Goal: Transaction & Acquisition: Purchase product/service

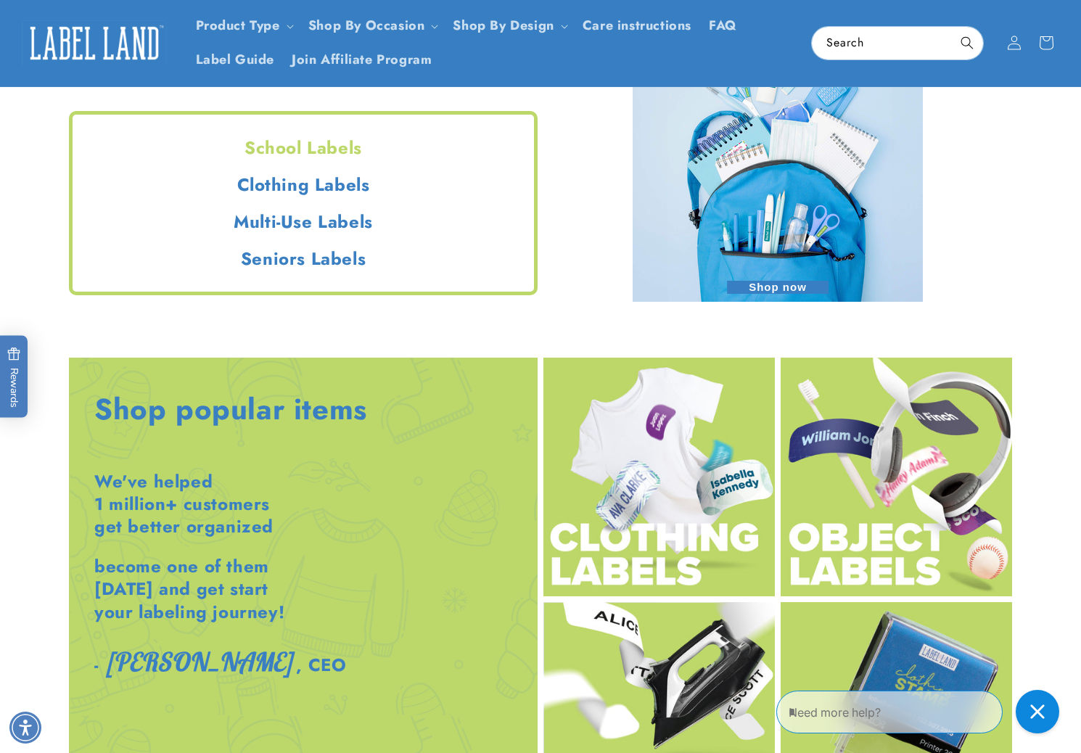
scroll to position [1234, 0]
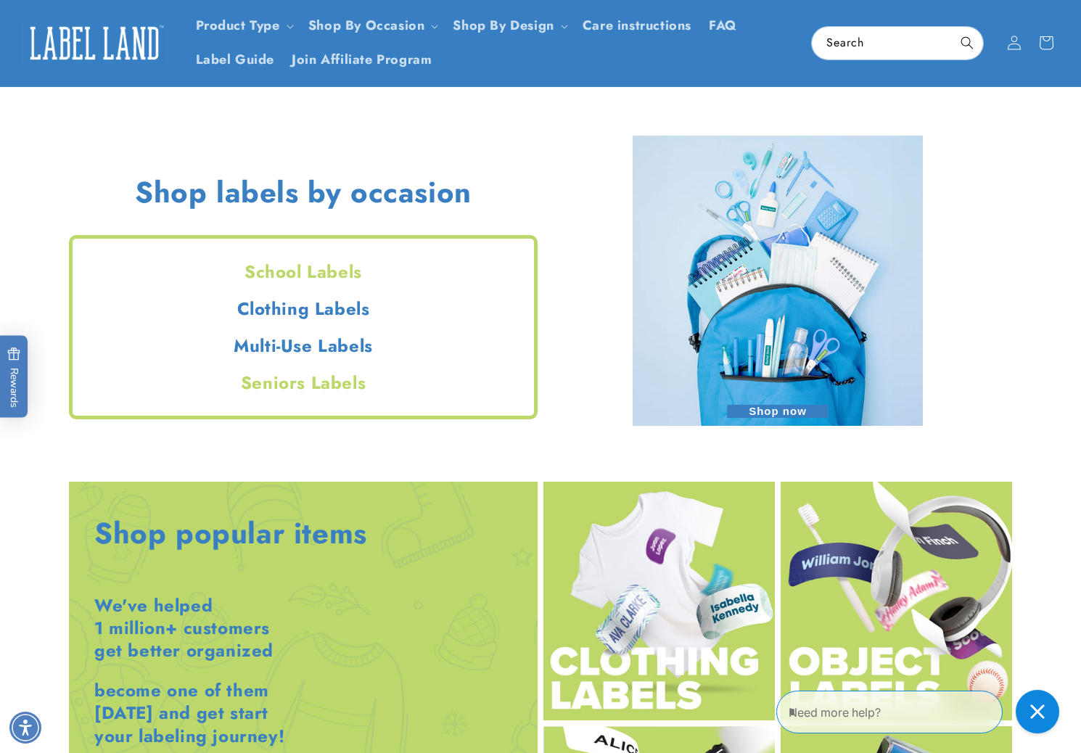
click at [292, 385] on h2 "Seniors Labels" at bounding box center [304, 383] width 462 height 22
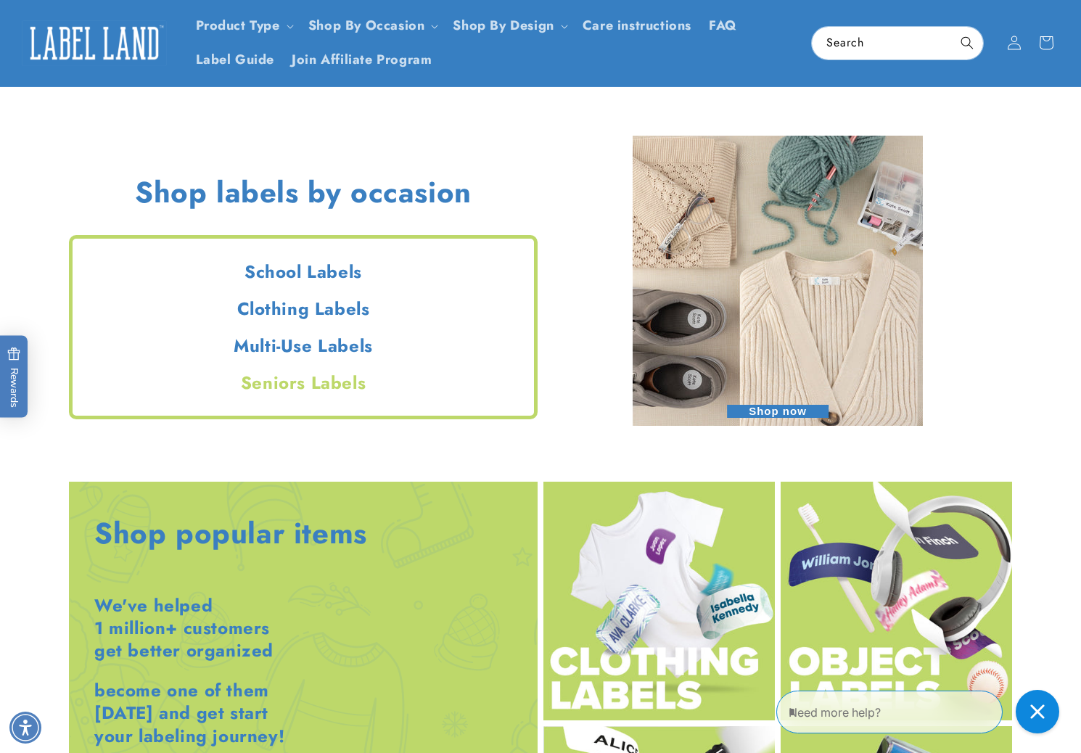
click at [746, 410] on span "Shop now" at bounding box center [778, 411] width 102 height 13
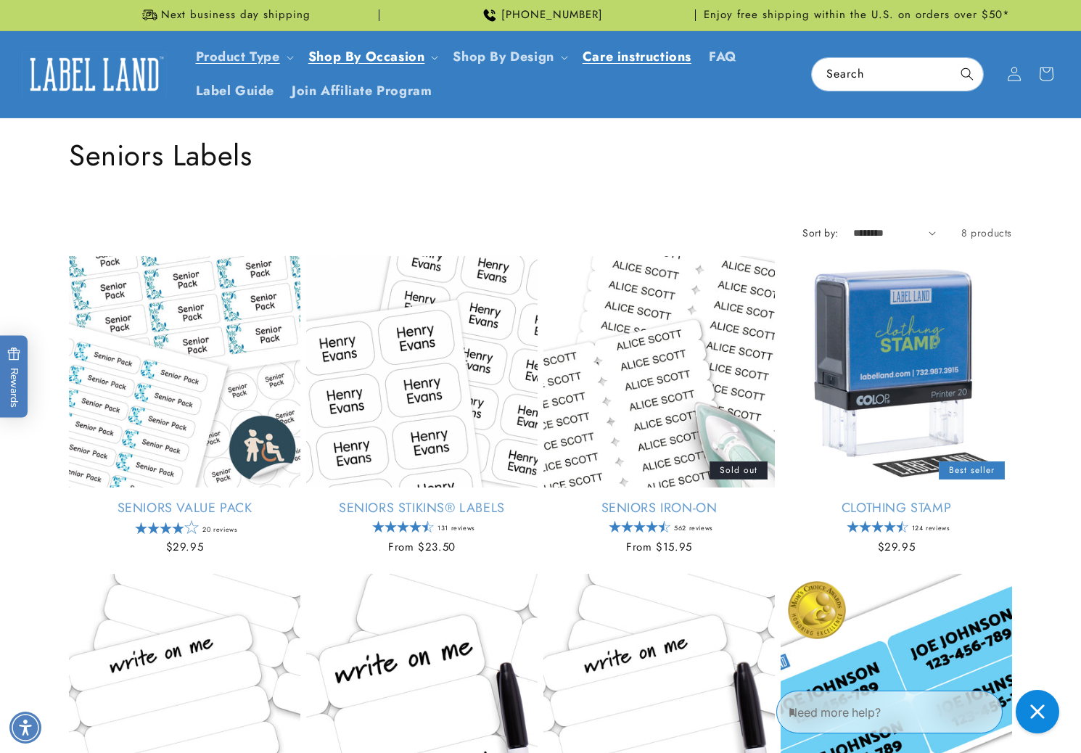
click at [665, 56] on span "Care instructions" at bounding box center [637, 57] width 109 height 17
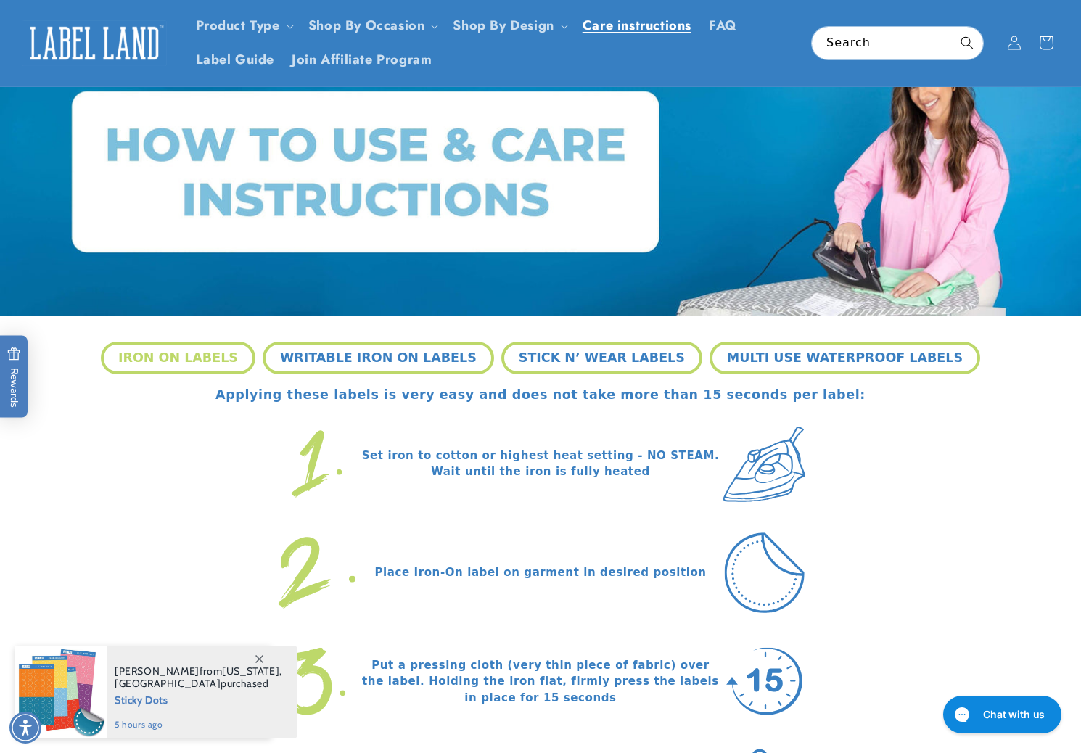
scroll to position [145, 0]
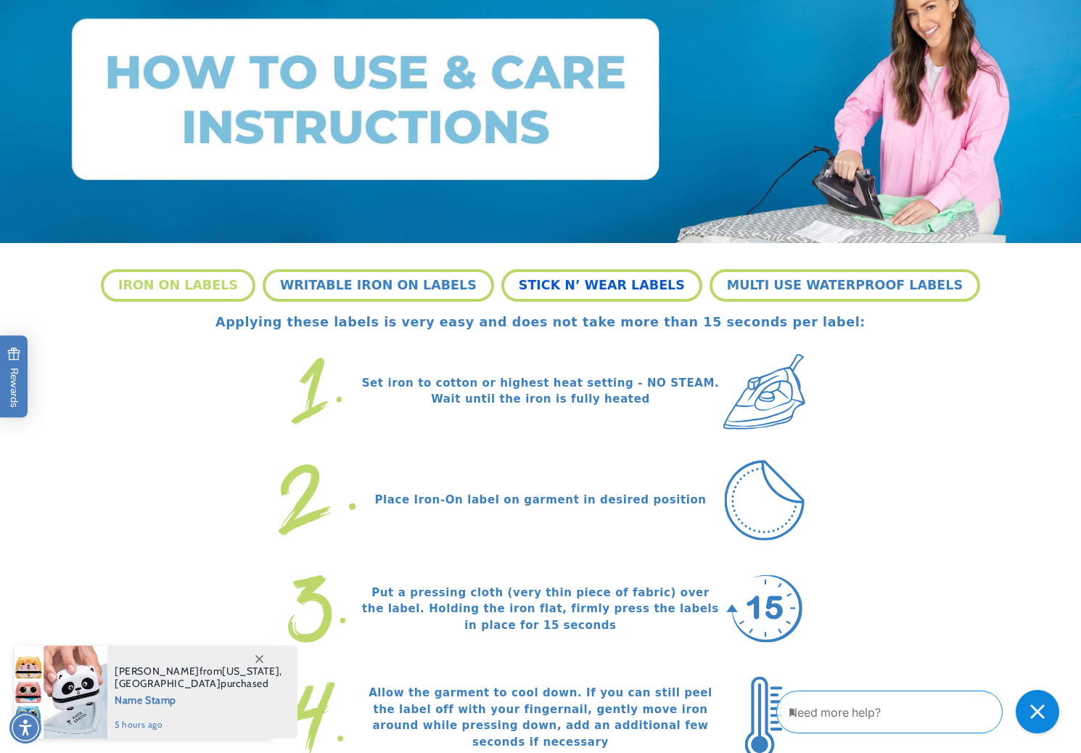
click at [552, 286] on button "STICK N’ WEAR LABELS" at bounding box center [602, 285] width 201 height 32
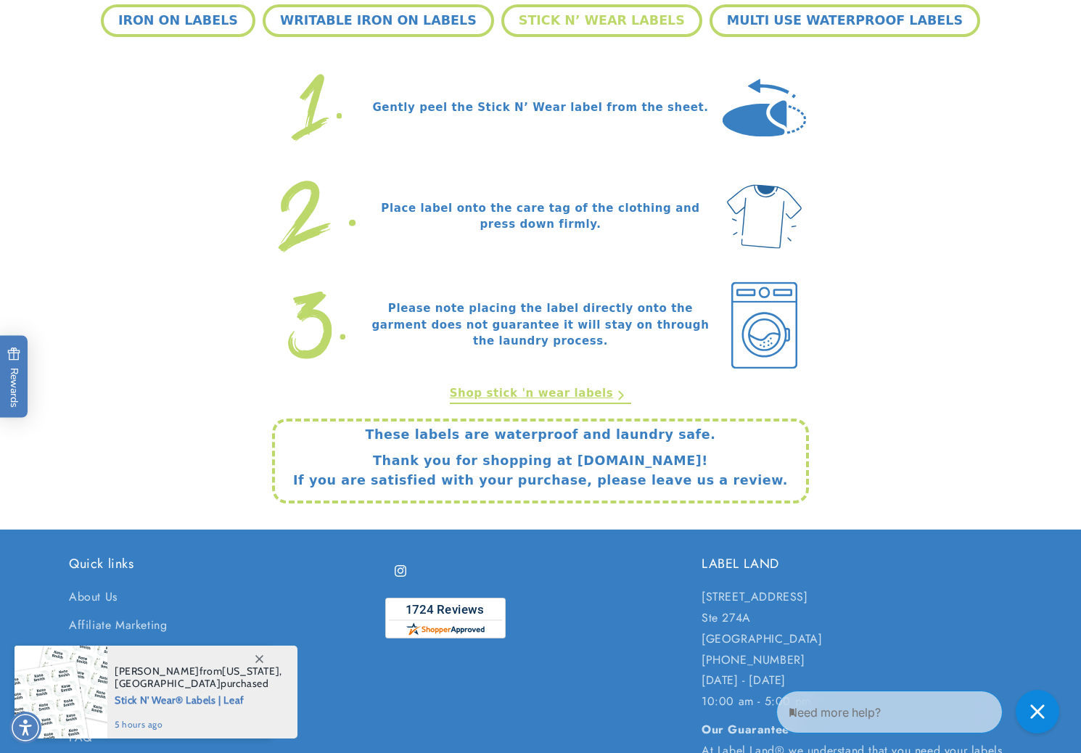
scroll to position [435, 0]
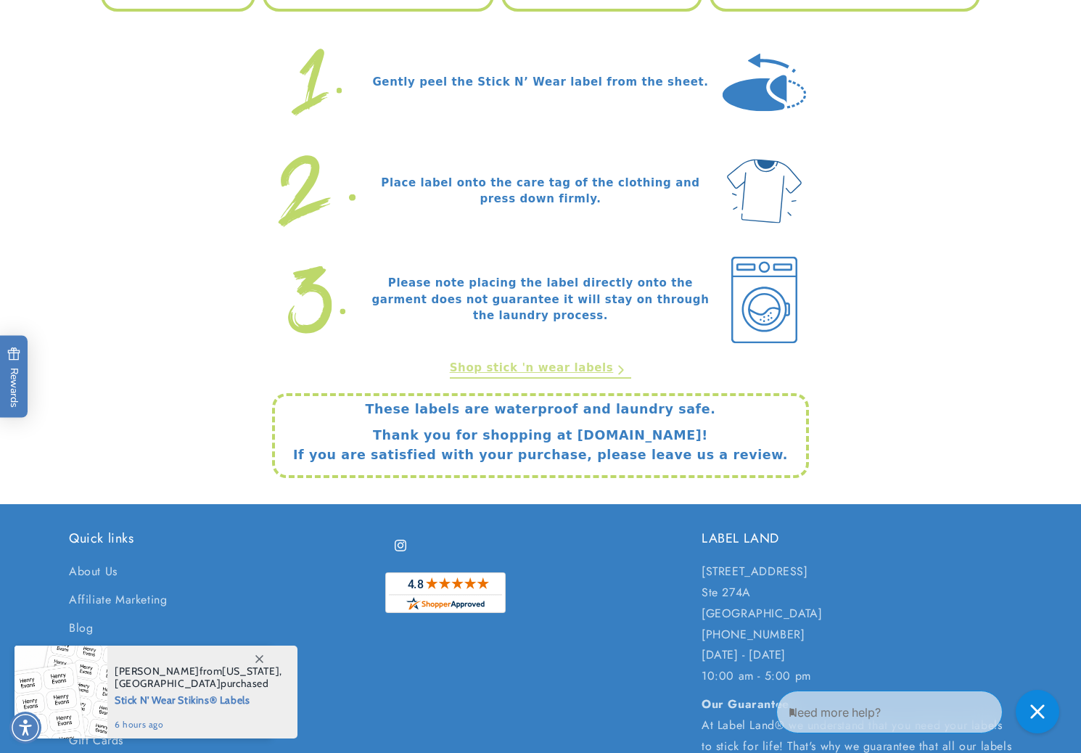
click at [496, 372] on link "Shop stick 'n wear labels" at bounding box center [541, 370] width 182 height 20
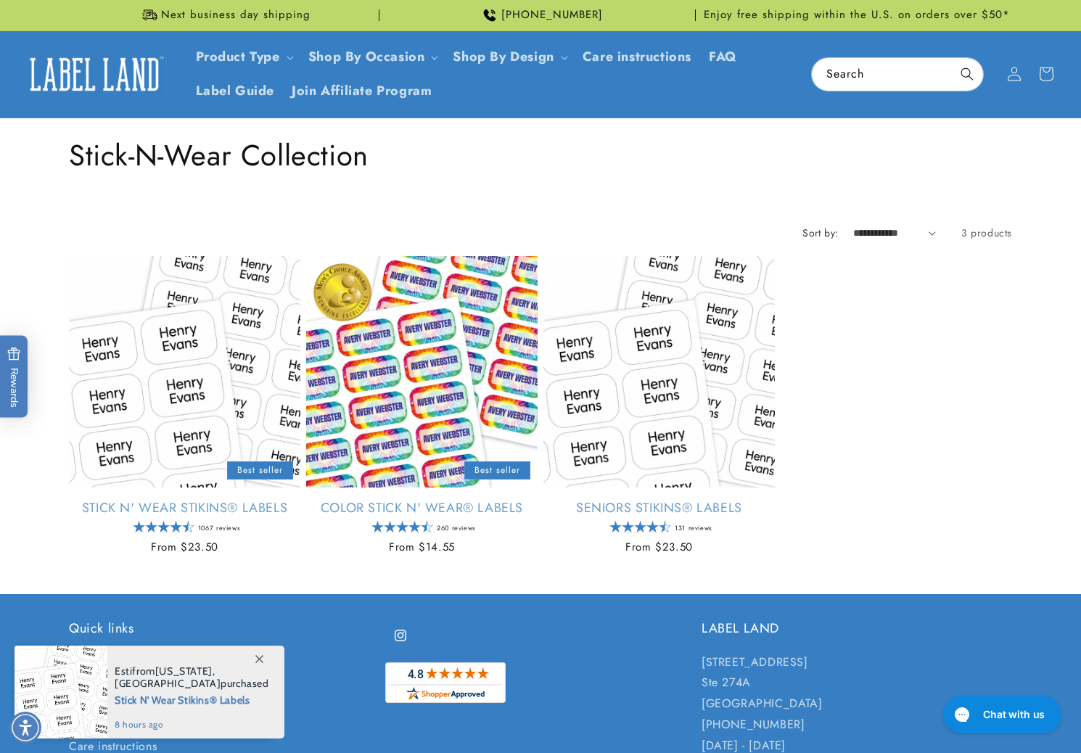
scroll to position [73, 0]
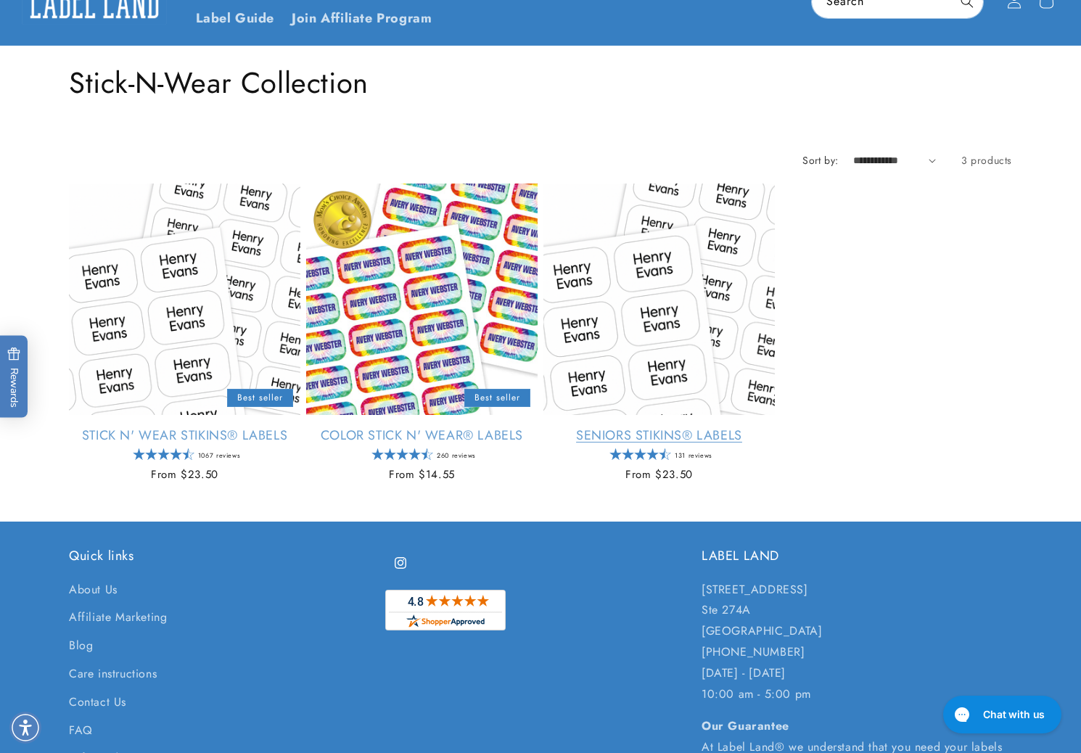
click at [617, 438] on link "Seniors Stikins® Labels" at bounding box center [660, 435] width 232 height 17
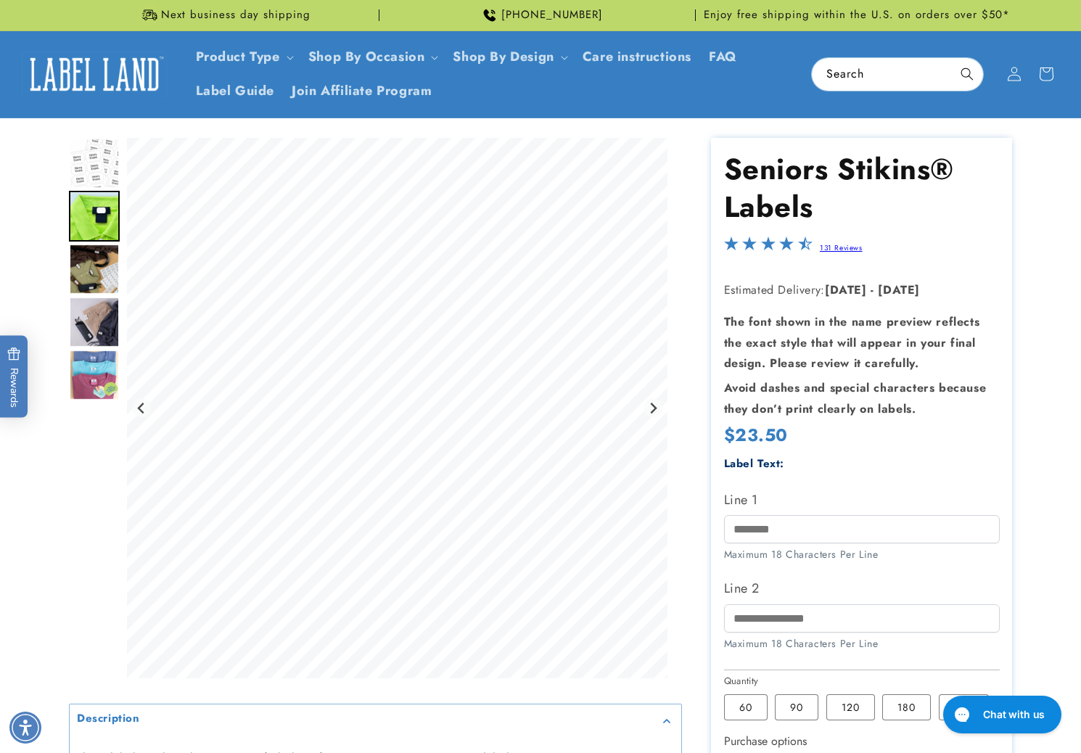
click at [1060, 465] on product-info at bounding box center [540, 717] width 1081 height 1199
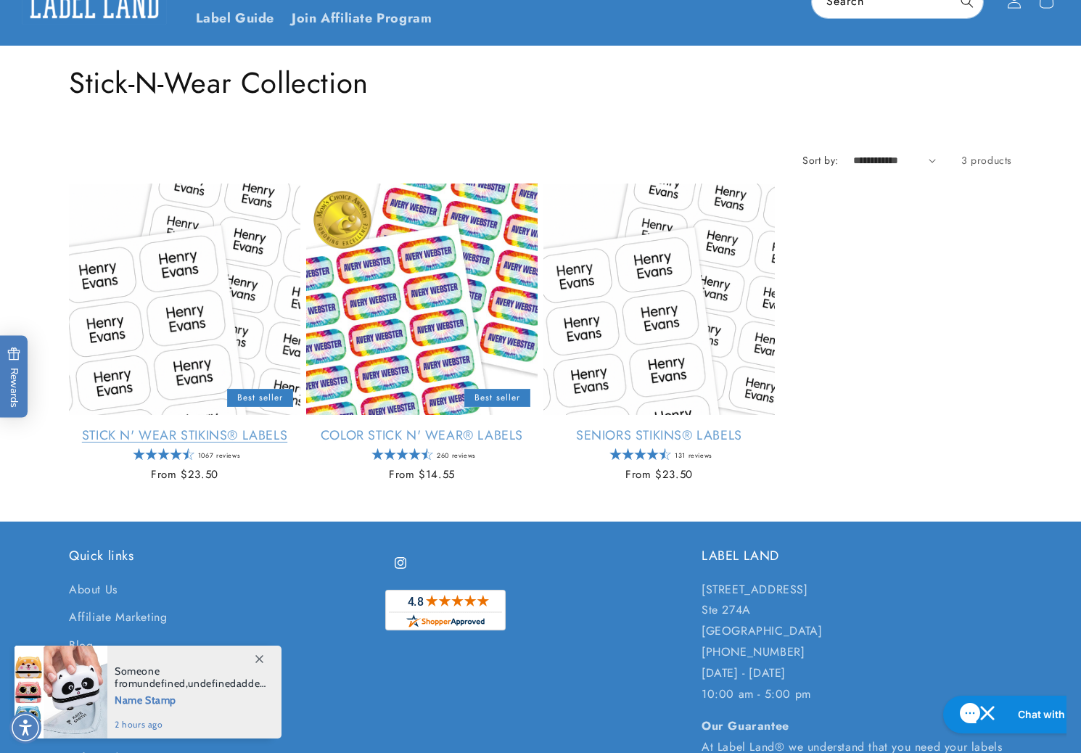
click at [118, 436] on link "Stick N' Wear Stikins® Labels" at bounding box center [185, 435] width 232 height 17
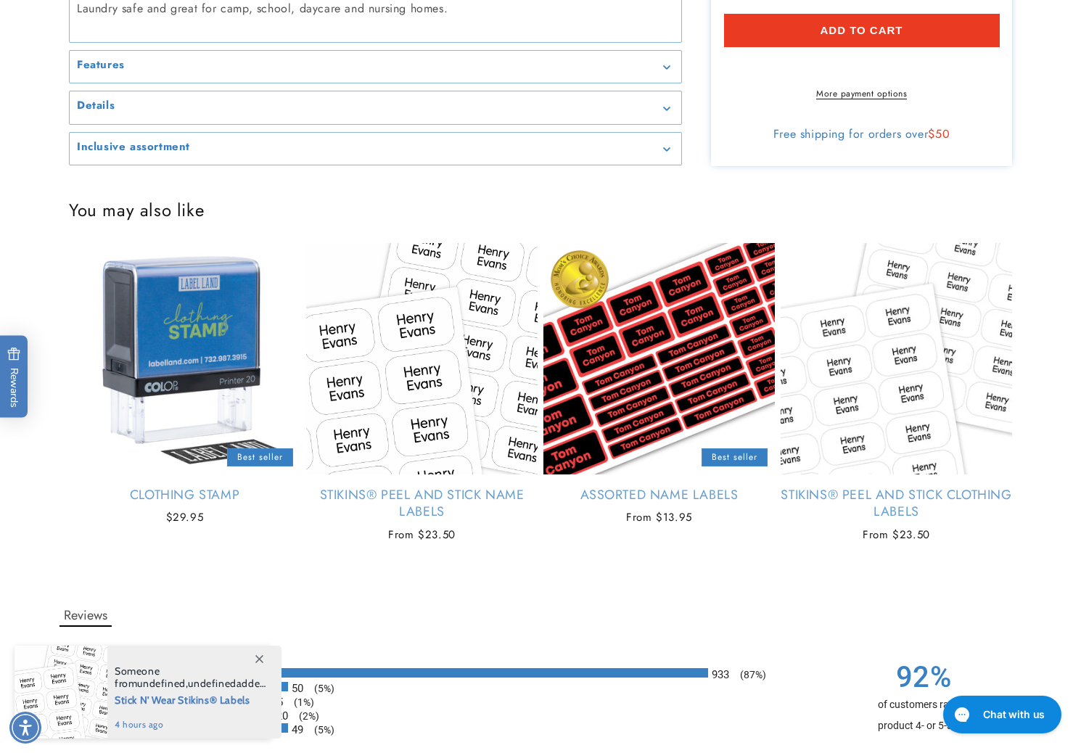
scroll to position [944, 0]
